Goal: Transaction & Acquisition: Purchase product/service

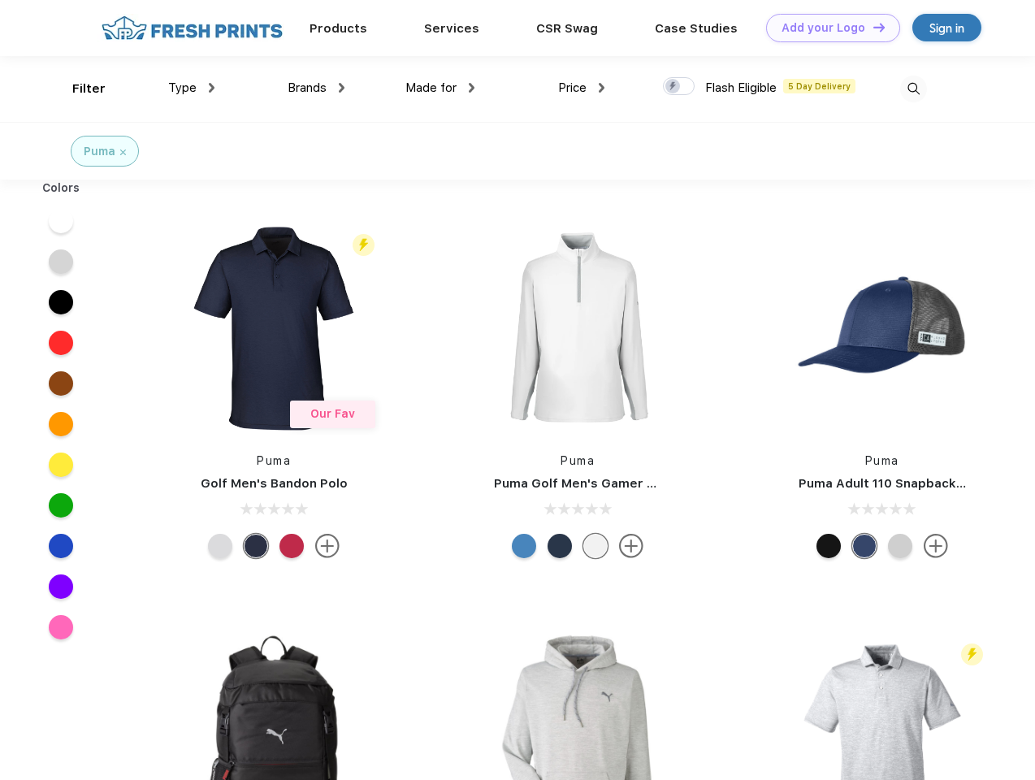
click at [827, 28] on link "Add your Logo Design Tool" at bounding box center [833, 28] width 134 height 28
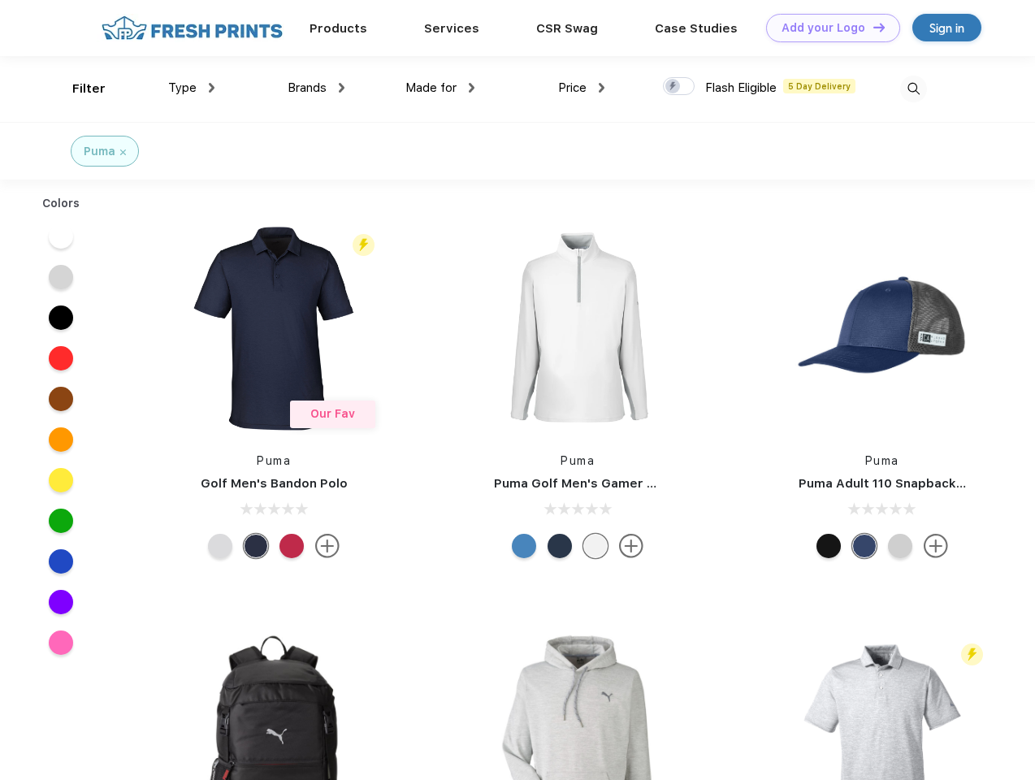
click at [0, 0] on div "Design Tool" at bounding box center [0, 0] width 0 height 0
click at [872, 27] on link "Add your Logo Design Tool" at bounding box center [833, 28] width 134 height 28
click at [78, 89] on div "Filter" at bounding box center [88, 89] width 33 height 19
click at [192, 88] on span "Type" at bounding box center [182, 87] width 28 height 15
click at [316, 88] on span "Brands" at bounding box center [307, 87] width 39 height 15
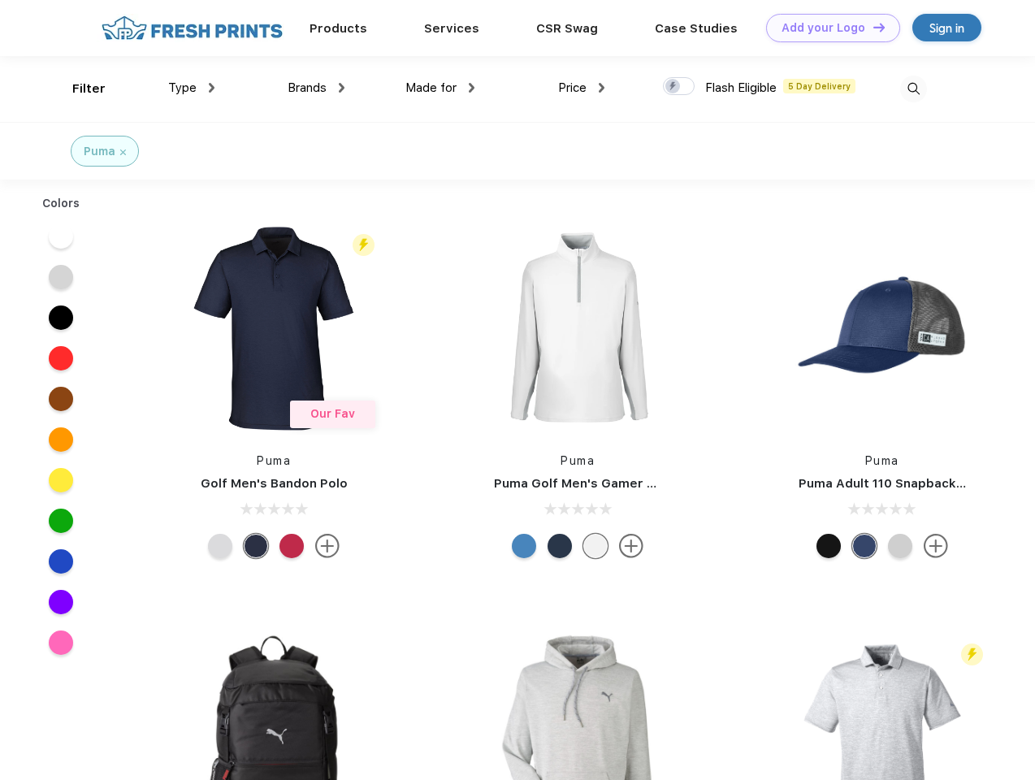
click at [440, 88] on span "Made for" at bounding box center [431, 87] width 51 height 15
click at [582, 88] on span "Price" at bounding box center [572, 87] width 28 height 15
click at [679, 87] on div at bounding box center [679, 86] width 32 height 18
click at [674, 87] on input "checkbox" at bounding box center [668, 81] width 11 height 11
click at [913, 89] on img at bounding box center [913, 89] width 27 height 27
